Goal: Task Accomplishment & Management: Manage account settings

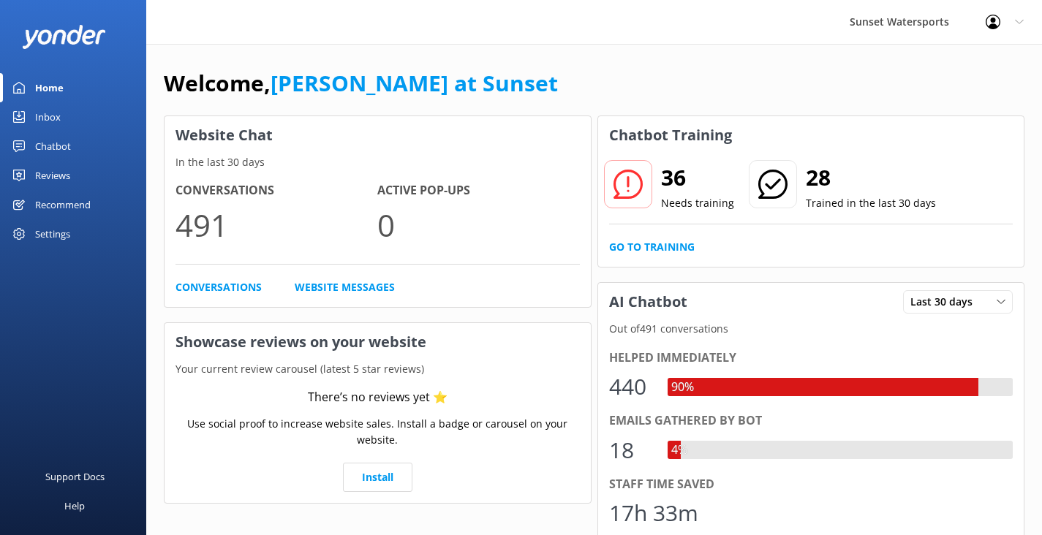
click at [61, 116] on link "Inbox" at bounding box center [73, 116] width 146 height 29
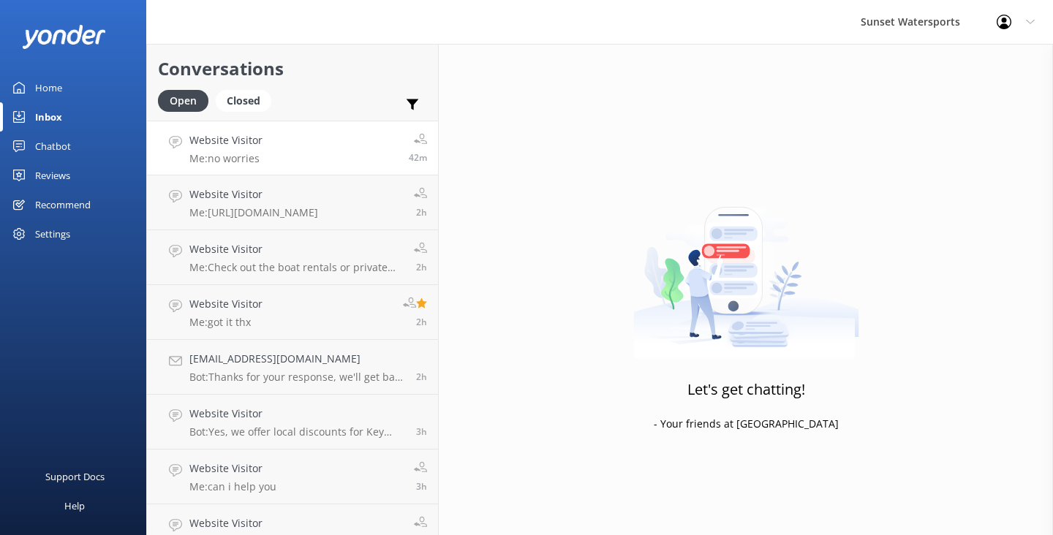
click at [271, 154] on link "Website Visitor Me: no worries 42m" at bounding box center [292, 148] width 291 height 55
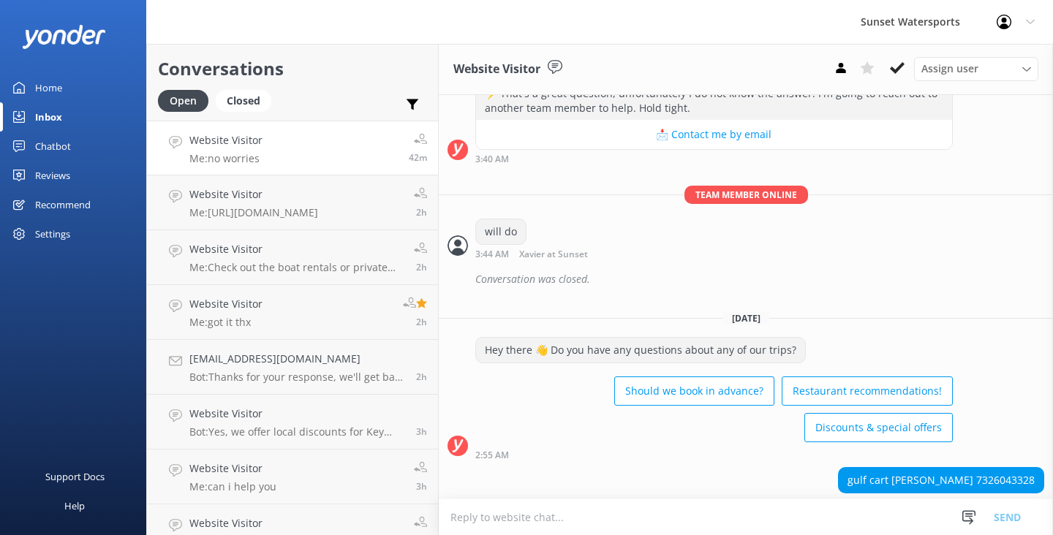
scroll to position [21314, 0]
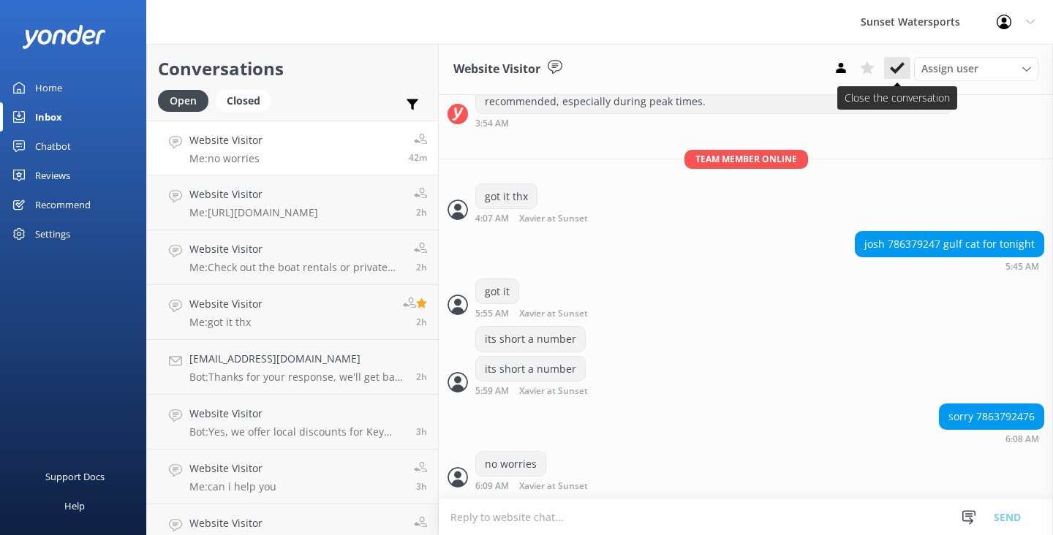
click at [900, 72] on icon at bounding box center [897, 68] width 15 height 15
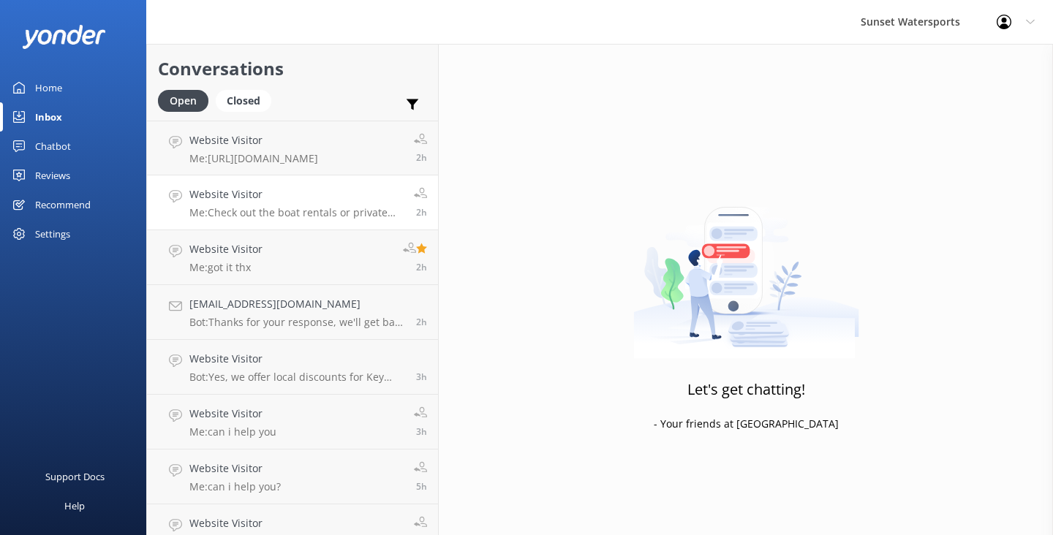
click at [317, 194] on h4 "Website Visitor" at bounding box center [295, 194] width 213 height 16
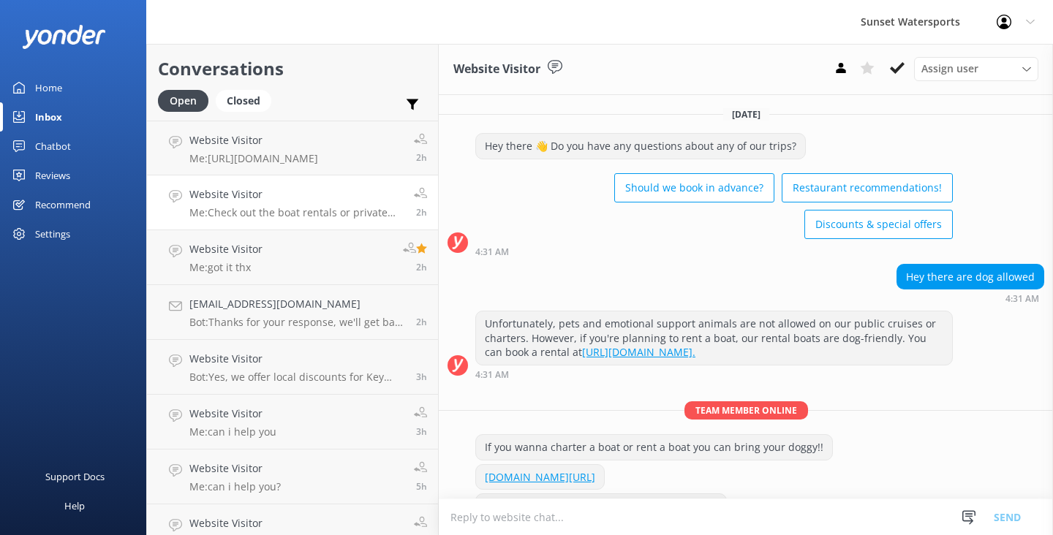
scroll to position [56, 0]
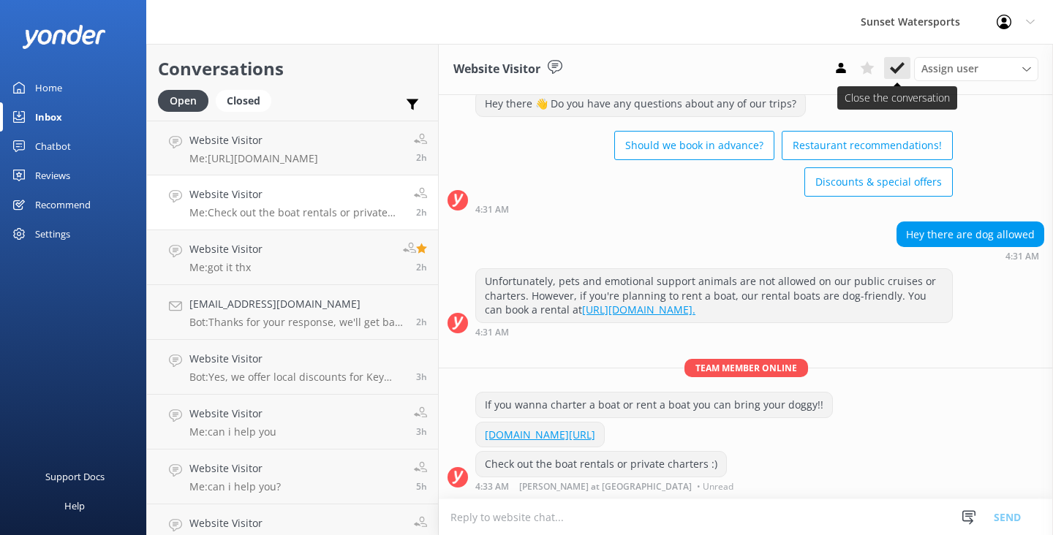
click at [898, 68] on use at bounding box center [897, 68] width 15 height 12
